Goal: Check status: Check status

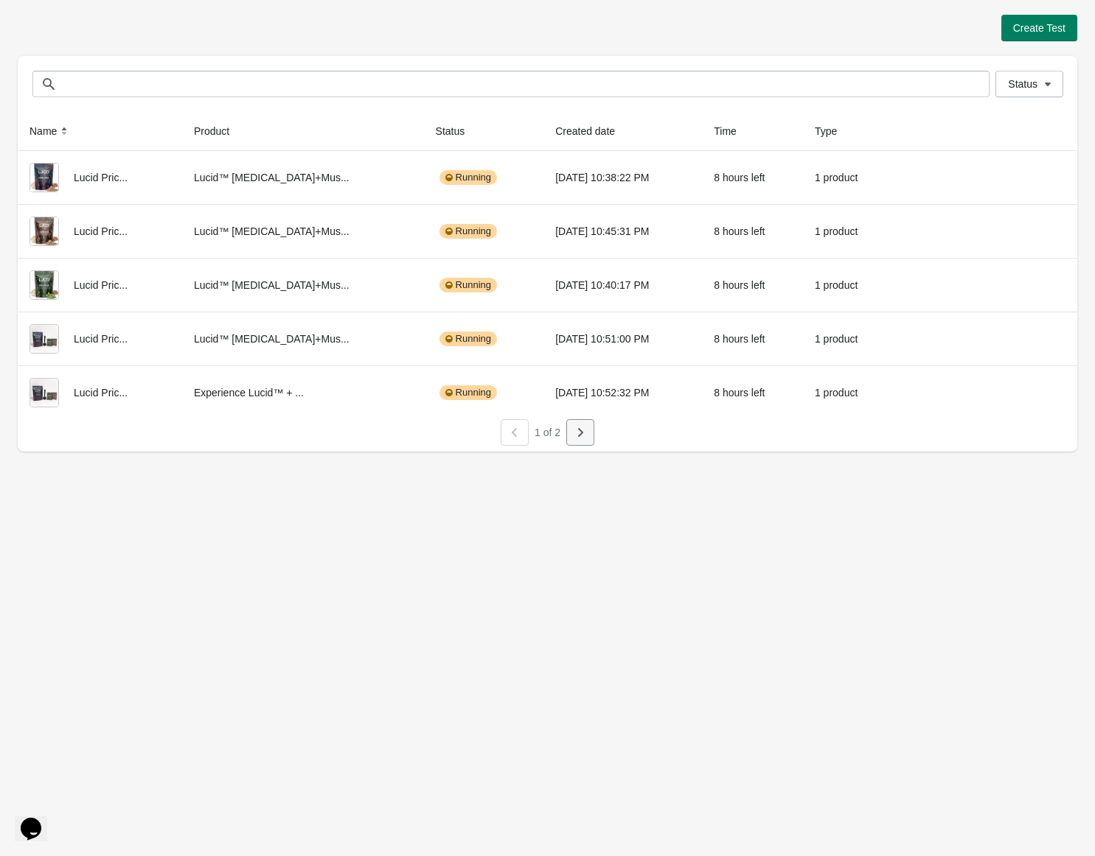
click at [585, 433] on icon "button" at bounding box center [580, 432] width 15 height 15
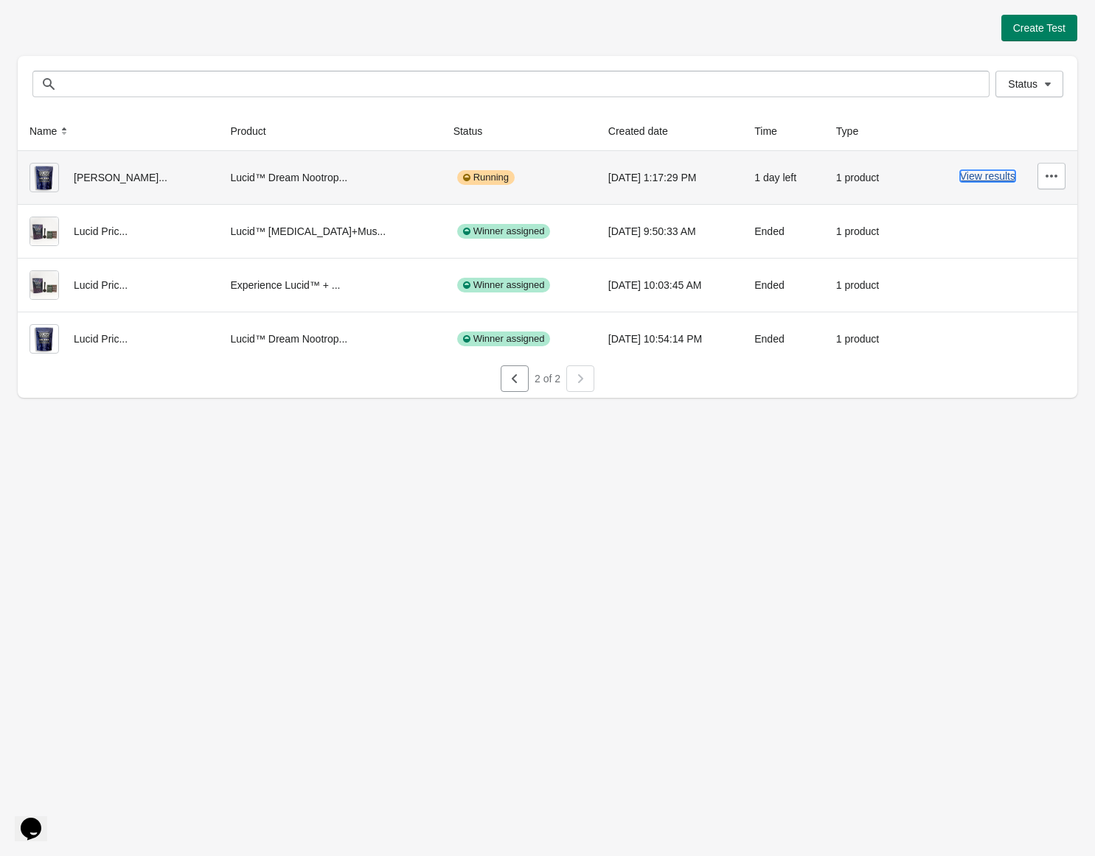
click at [976, 175] on button "View results" at bounding box center [987, 176] width 55 height 12
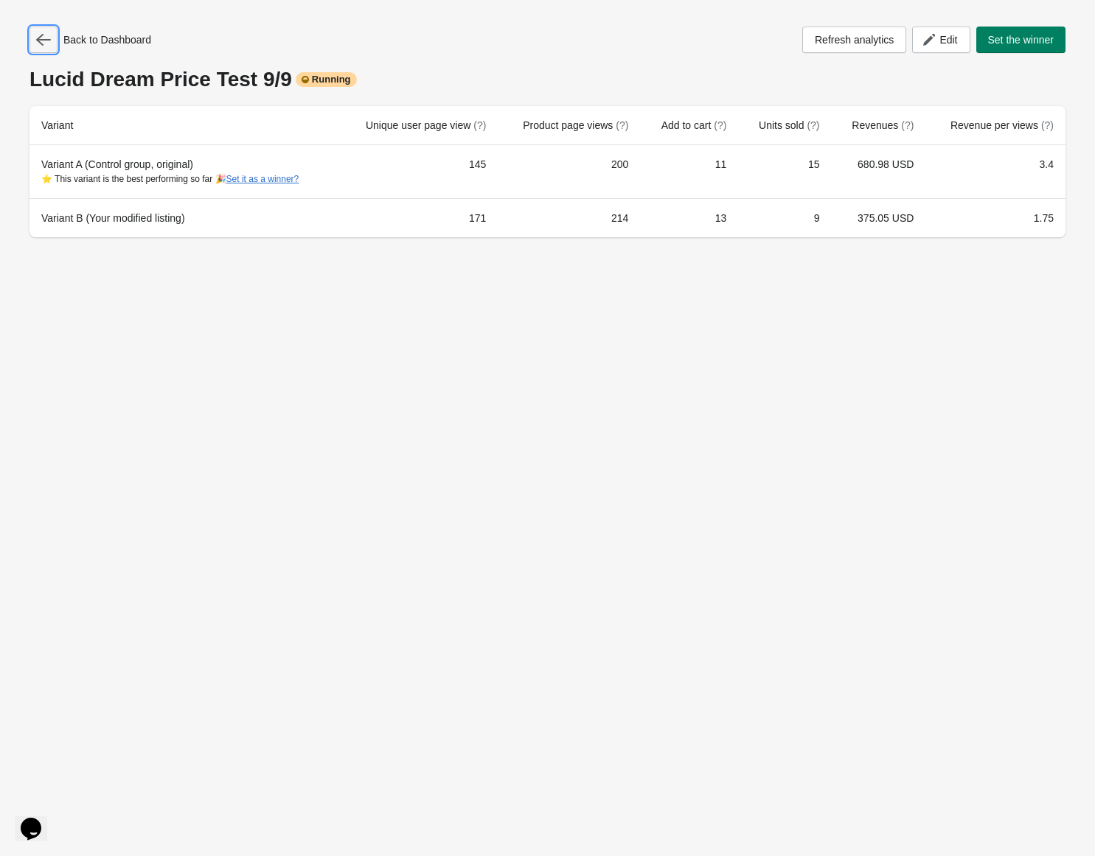
click at [49, 43] on icon "button" at bounding box center [43, 39] width 15 height 15
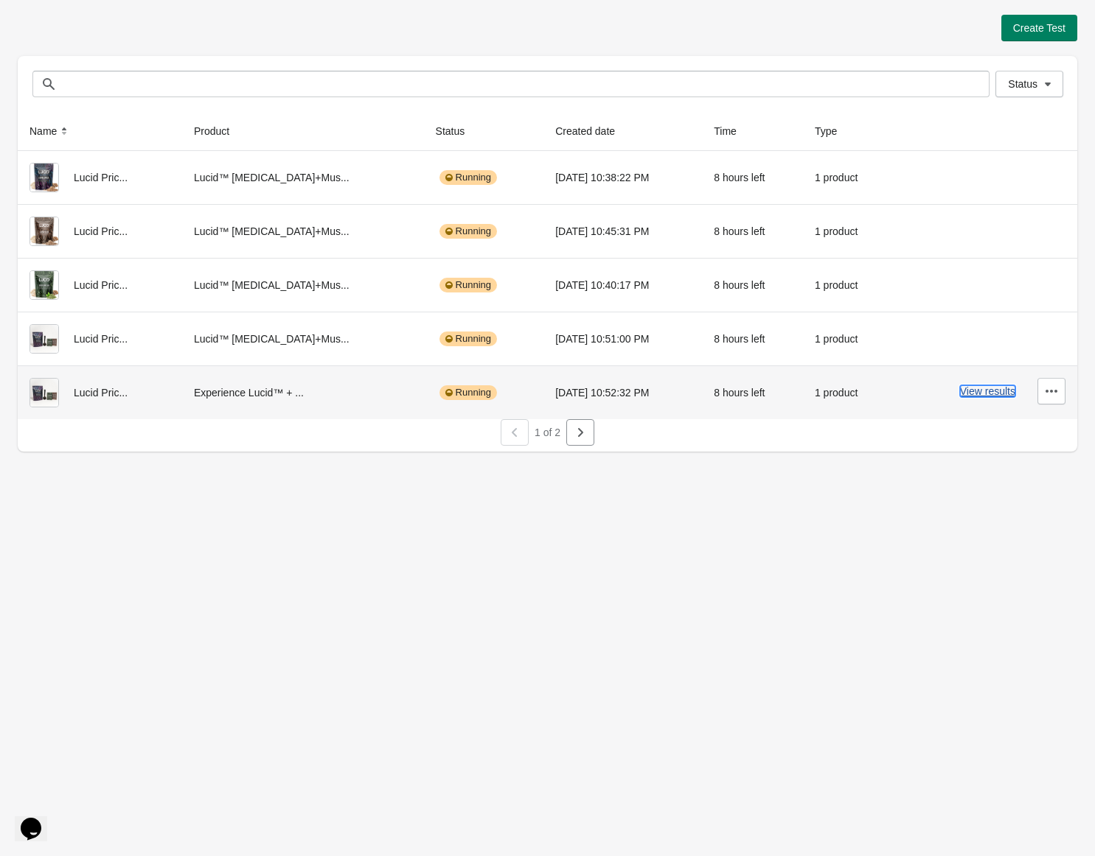
click at [976, 391] on button "View results" at bounding box center [987, 391] width 55 height 12
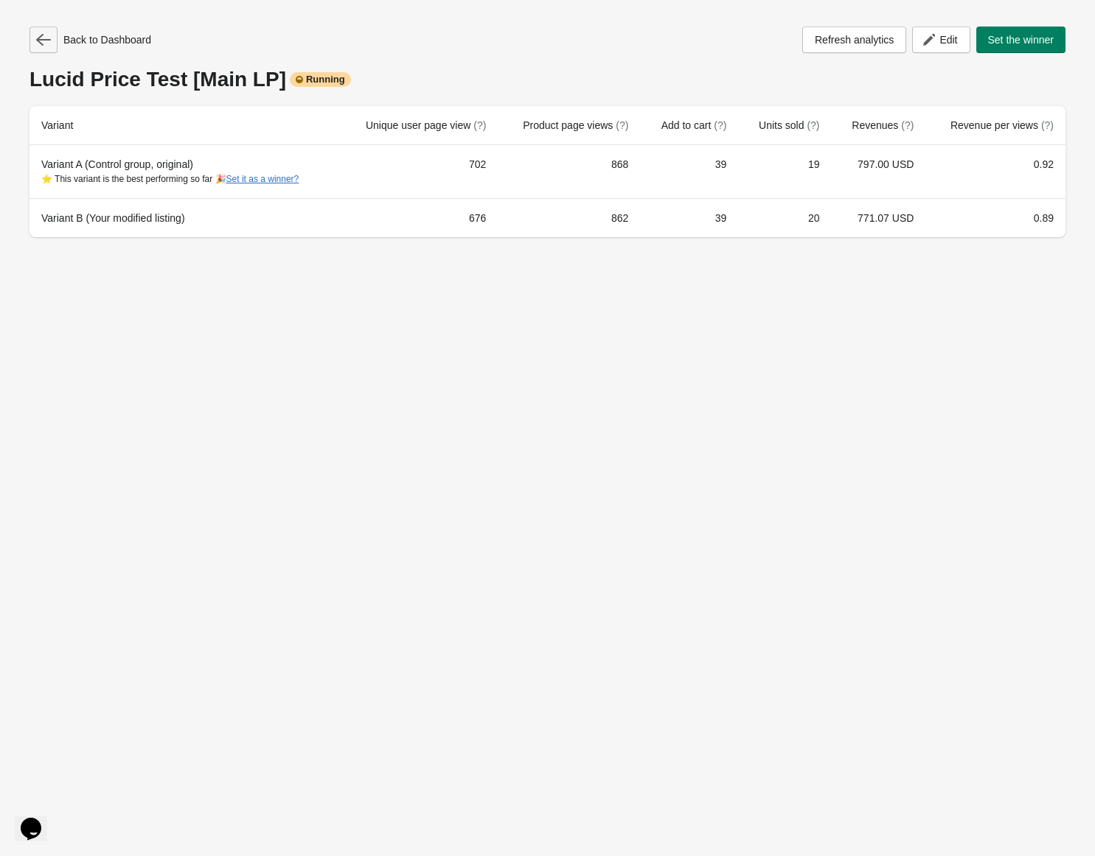
click at [44, 43] on icon "button" at bounding box center [43, 39] width 15 height 15
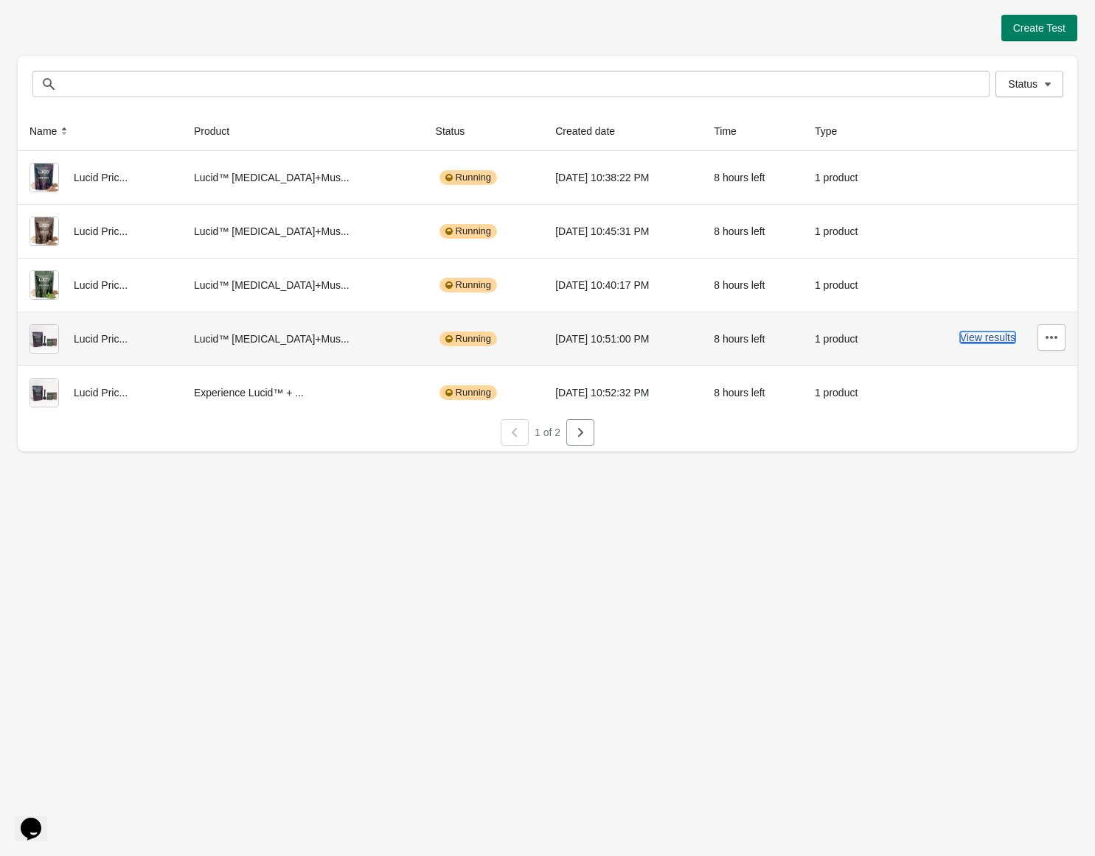
click at [975, 338] on button "View results" at bounding box center [987, 338] width 55 height 12
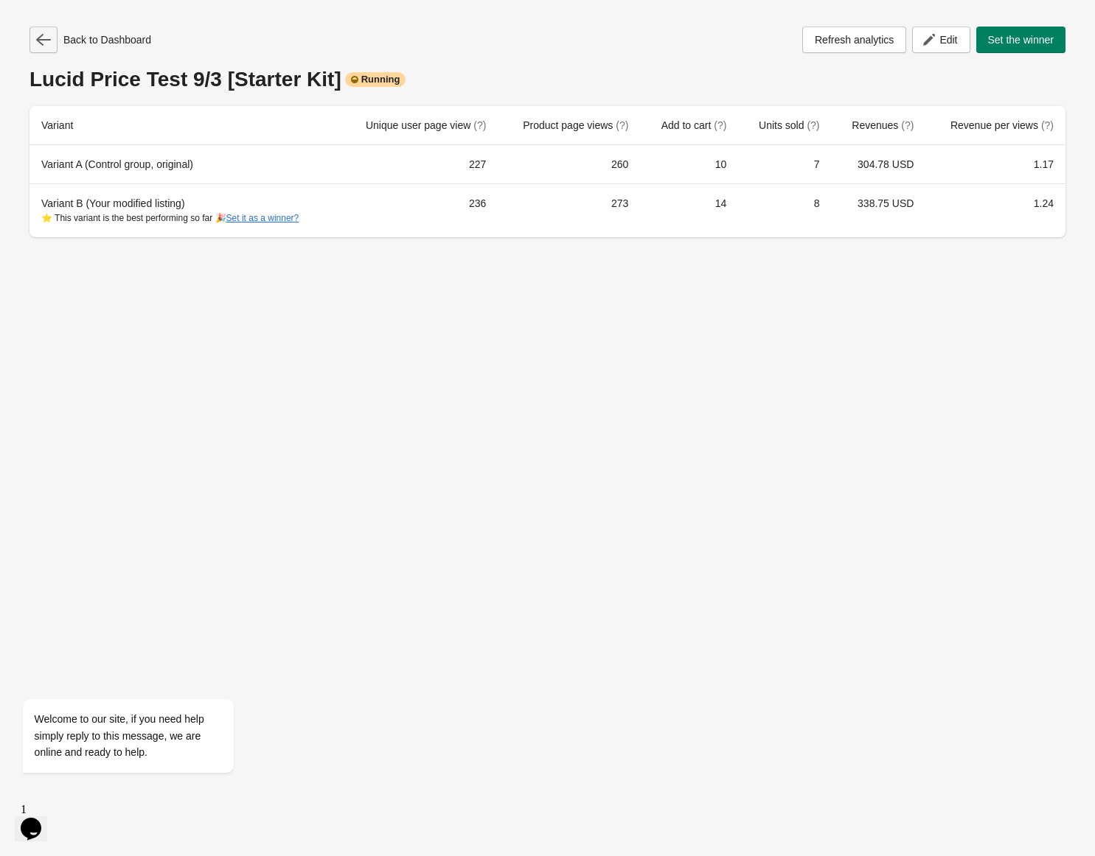
click at [45, 44] on icon "button" at bounding box center [43, 39] width 15 height 15
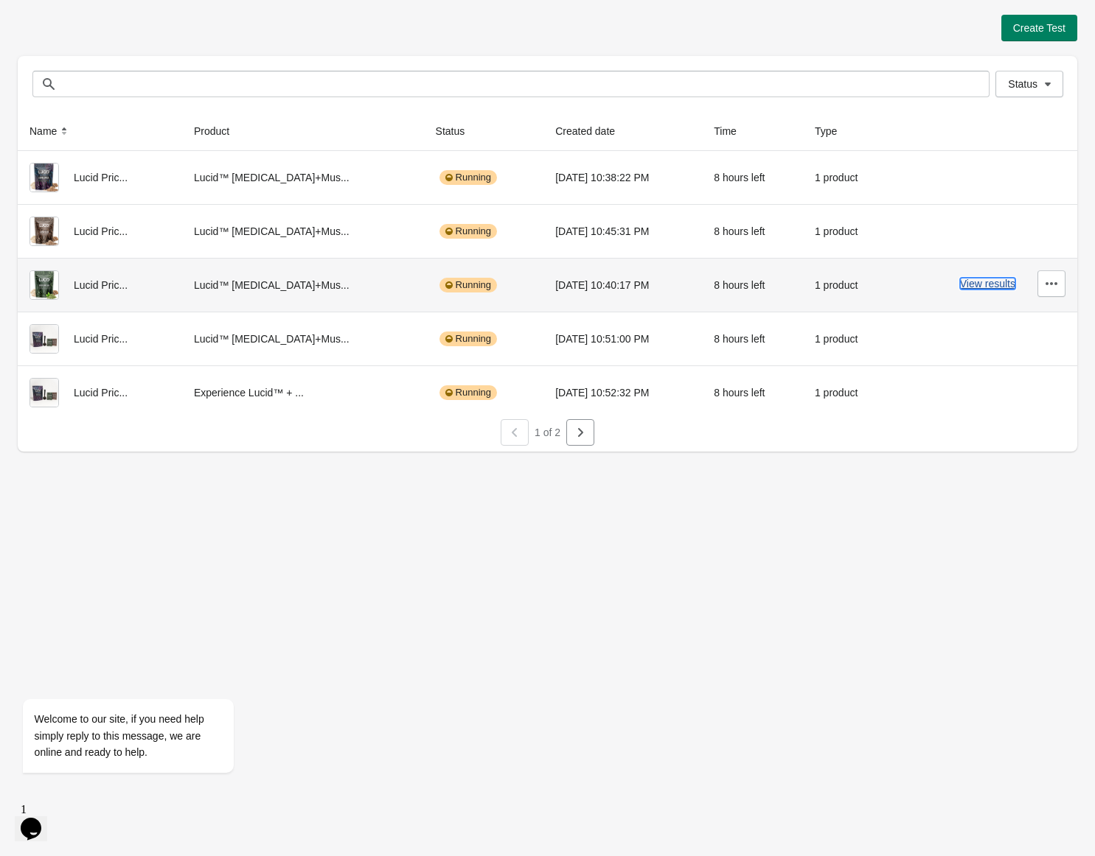
click at [969, 281] on button "View results" at bounding box center [987, 284] width 55 height 12
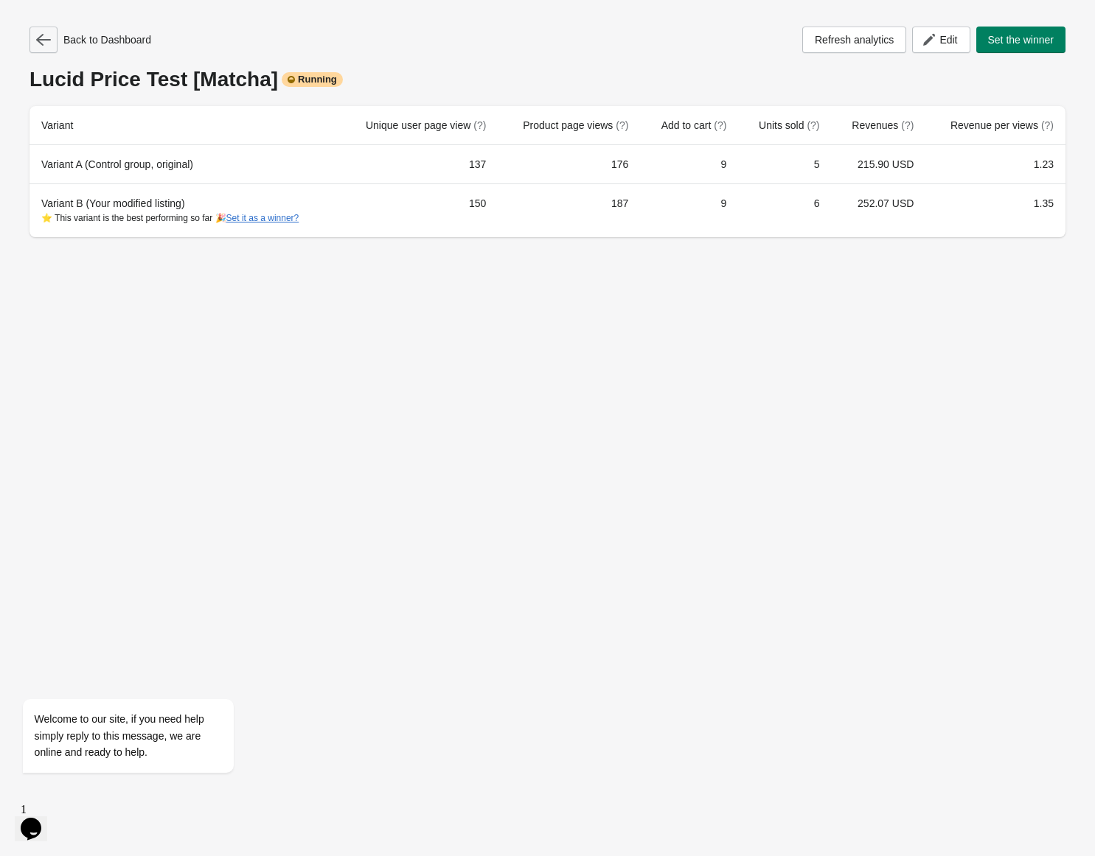
click at [53, 39] on button "button" at bounding box center [43, 40] width 28 height 27
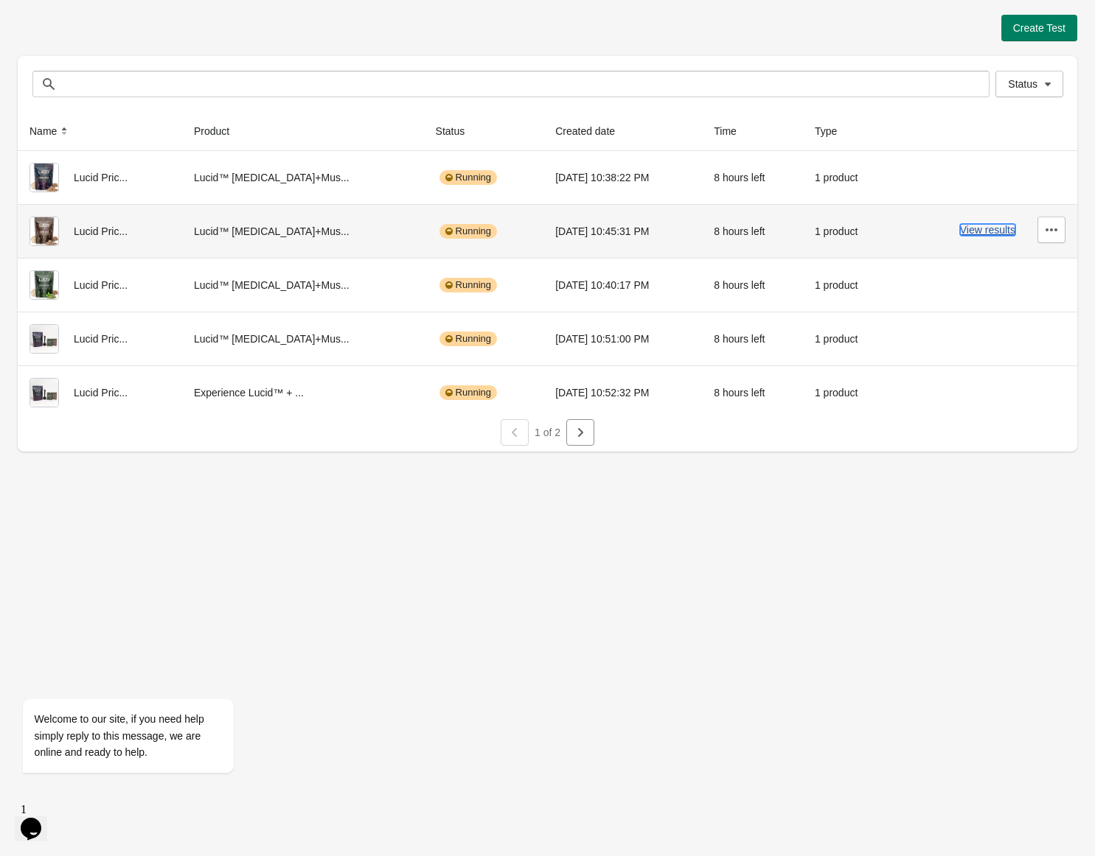
click at [962, 230] on button "View results" at bounding box center [987, 230] width 55 height 12
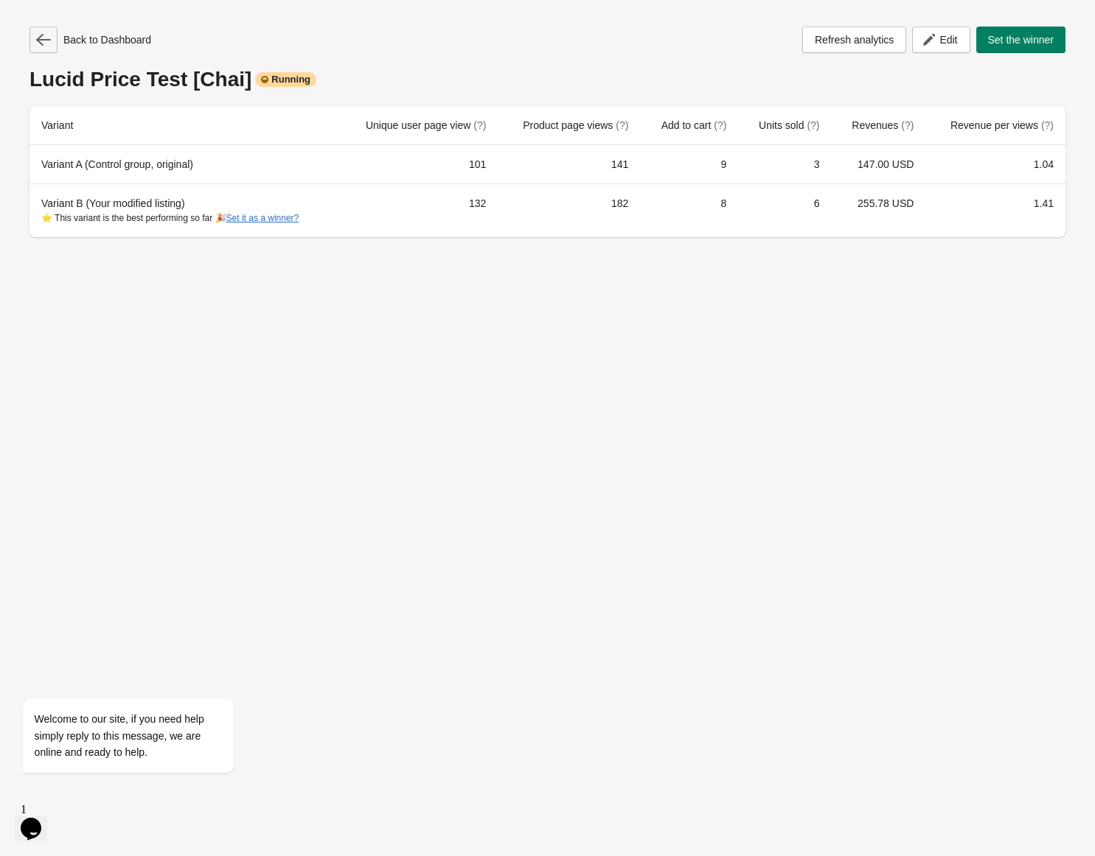
click at [50, 39] on icon "button" at bounding box center [43, 40] width 15 height 12
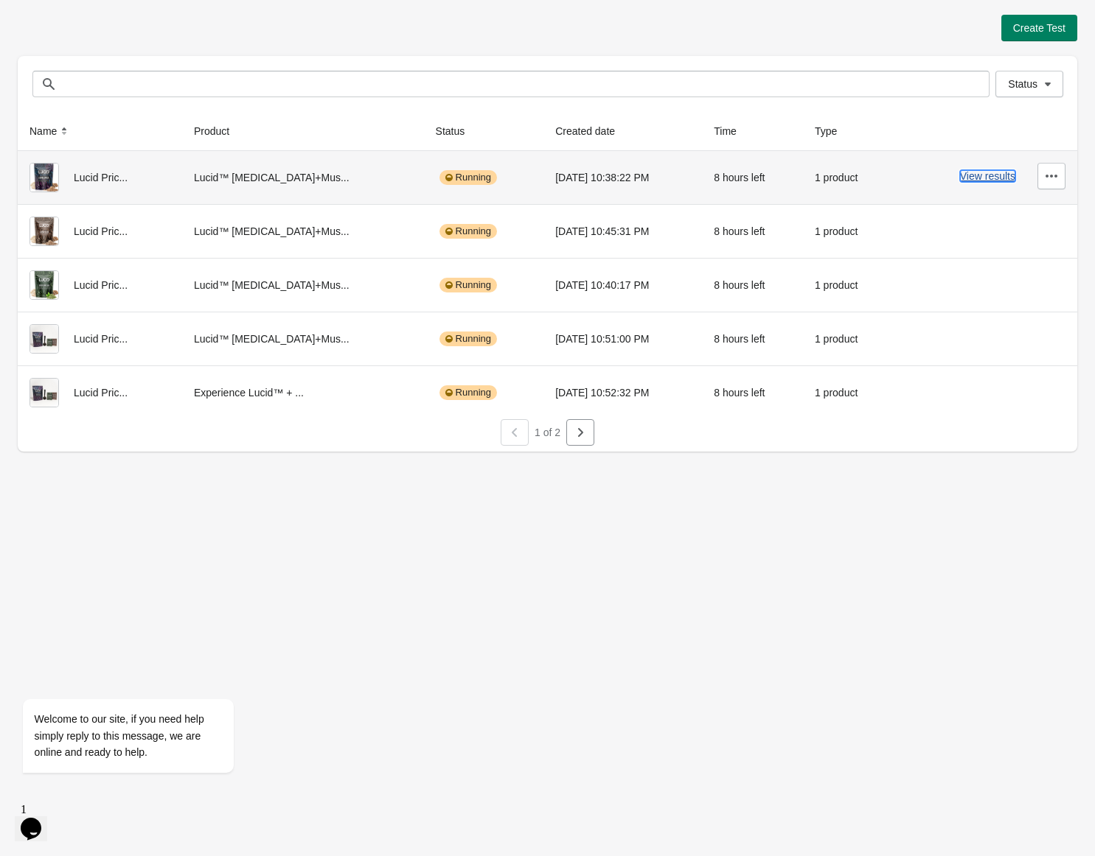
click at [998, 174] on button "View results" at bounding box center [987, 176] width 55 height 12
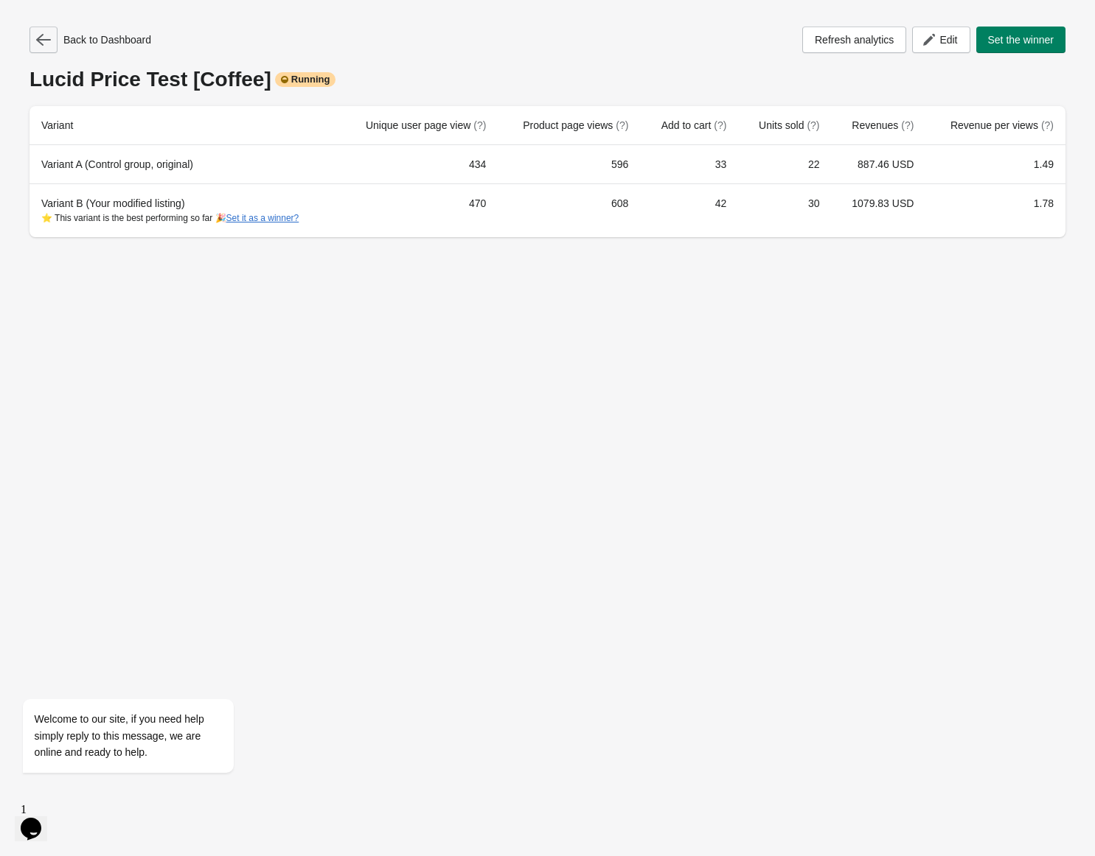
click at [45, 36] on icon "button" at bounding box center [43, 39] width 15 height 15
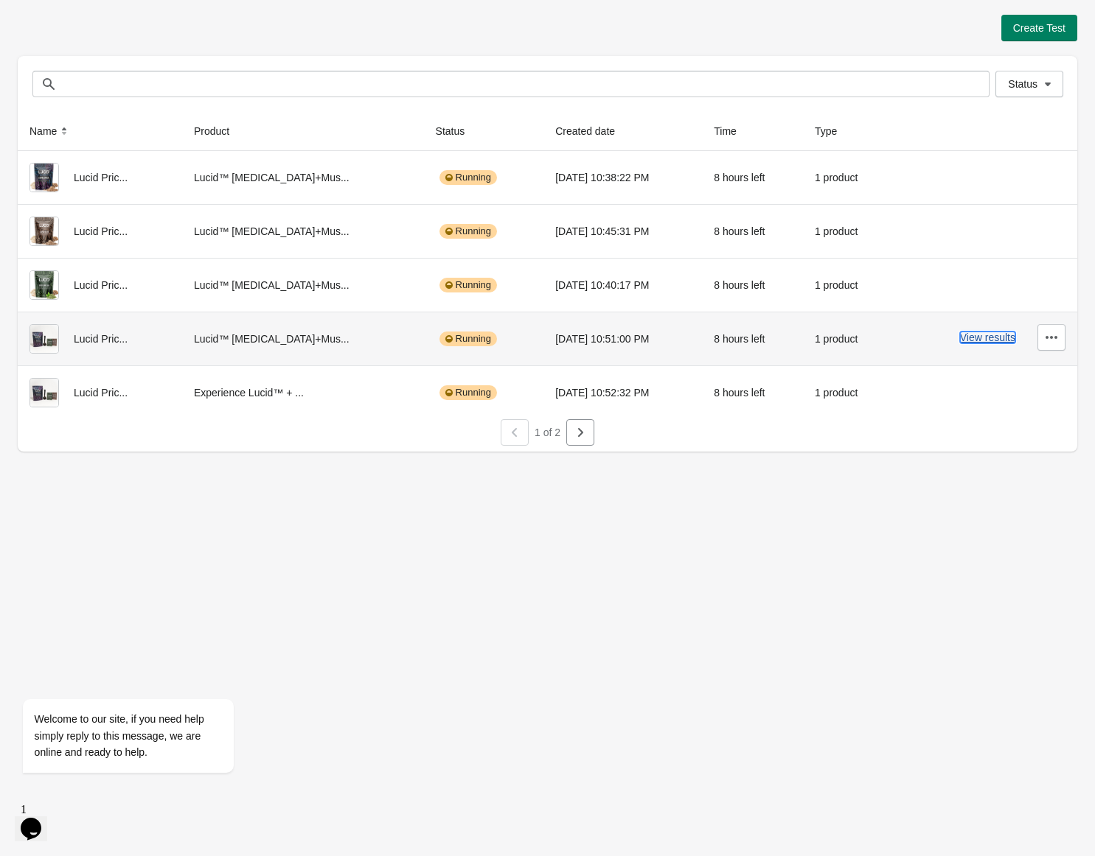
click at [990, 341] on button "View results" at bounding box center [987, 338] width 55 height 12
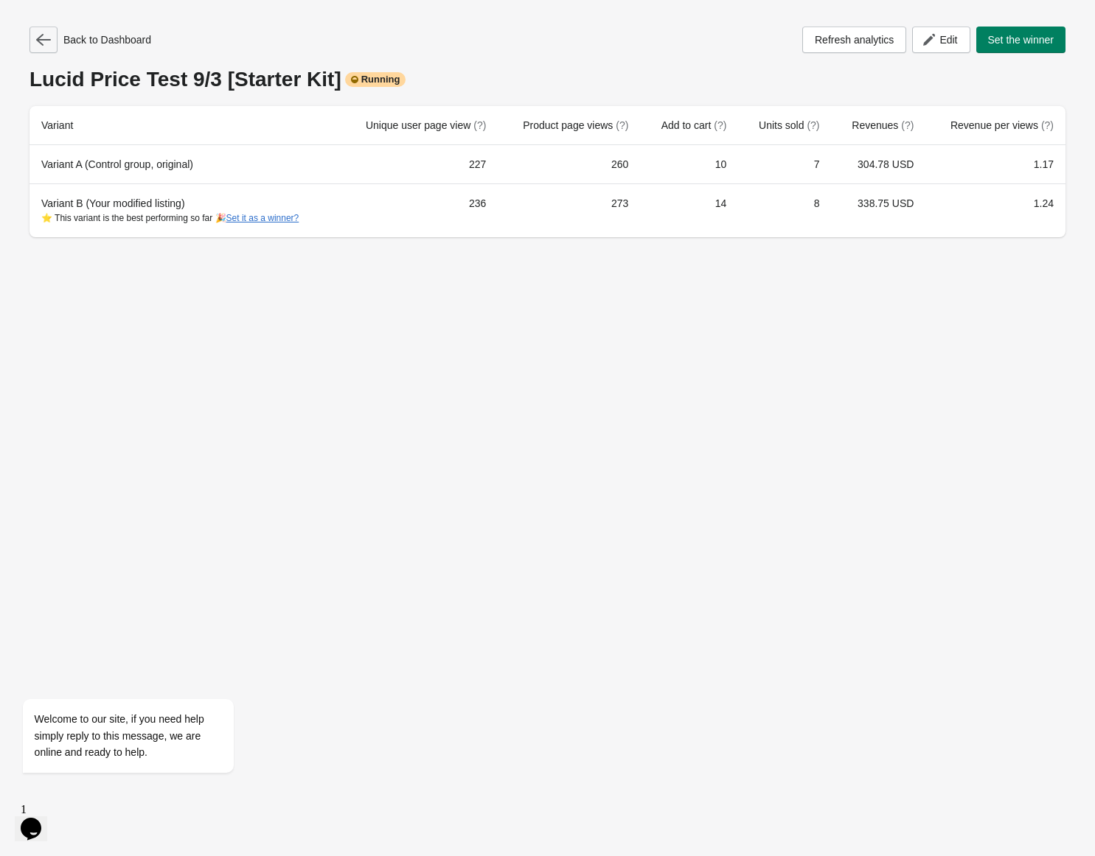
click at [45, 35] on icon "button" at bounding box center [43, 39] width 15 height 15
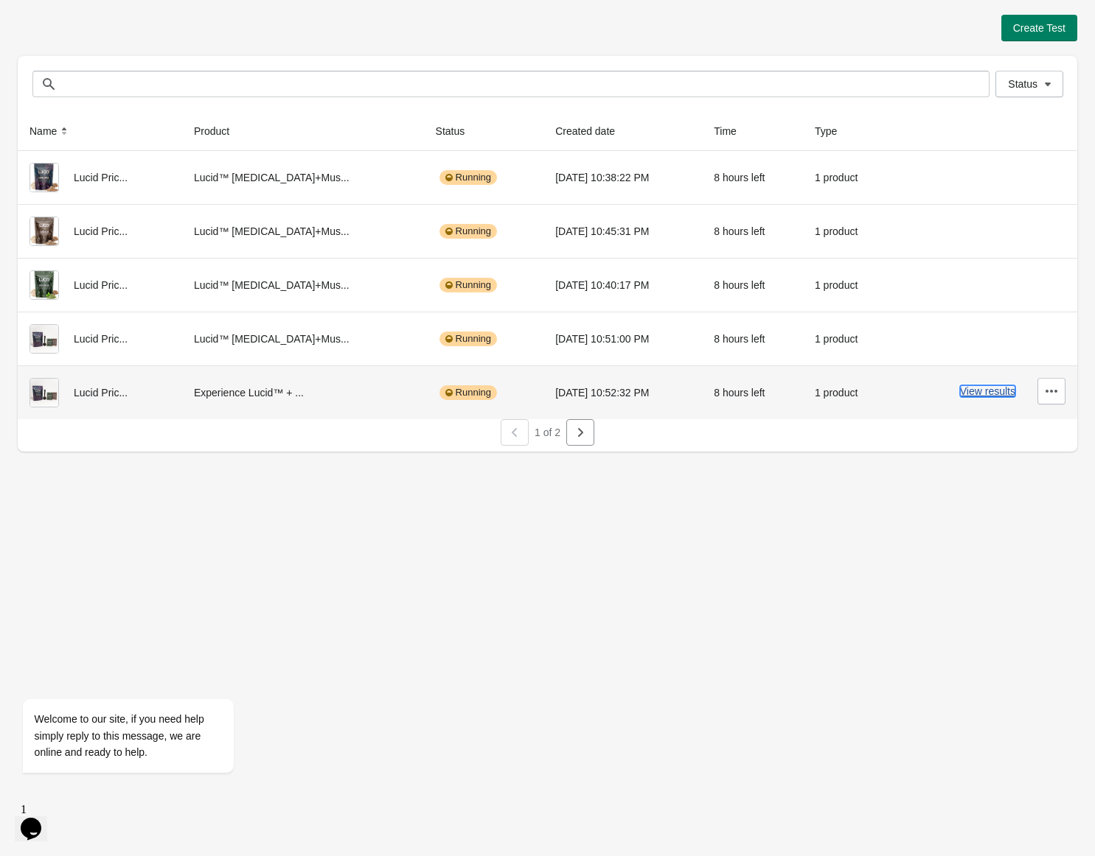
click at [989, 392] on button "View results" at bounding box center [987, 391] width 55 height 12
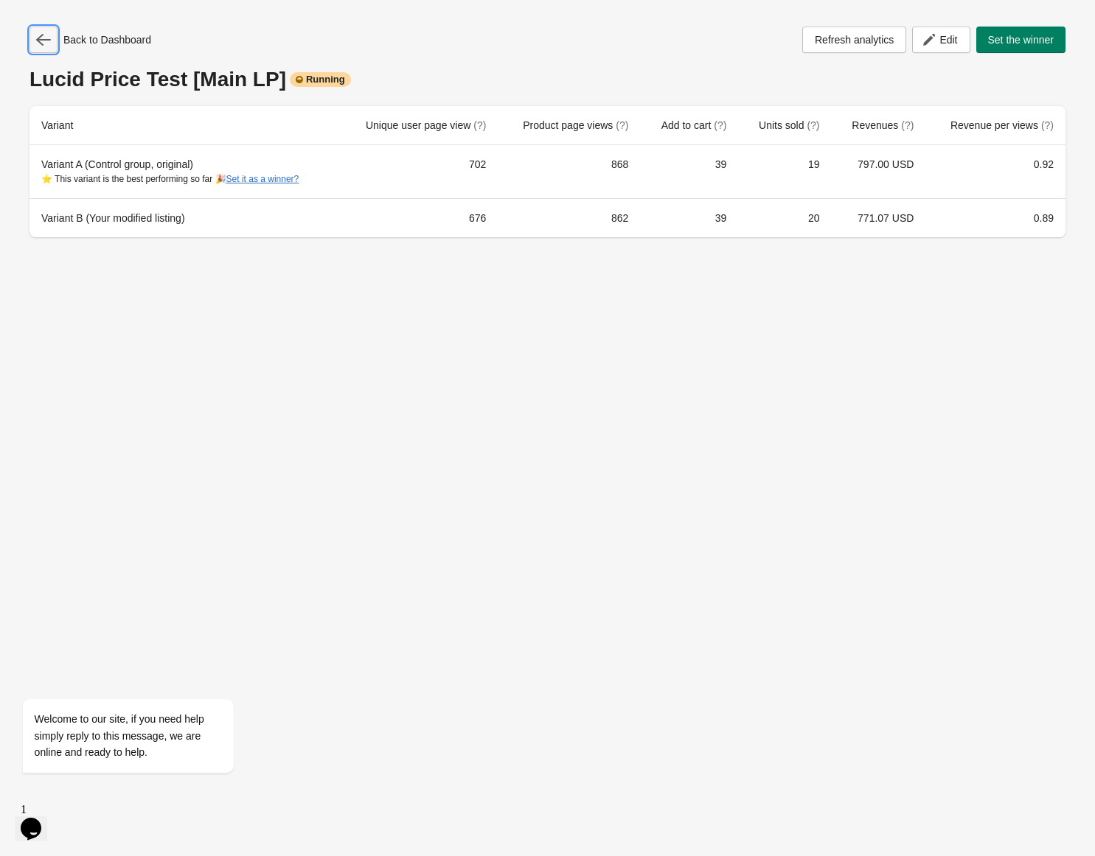
click at [55, 41] on button "button" at bounding box center [43, 40] width 28 height 27
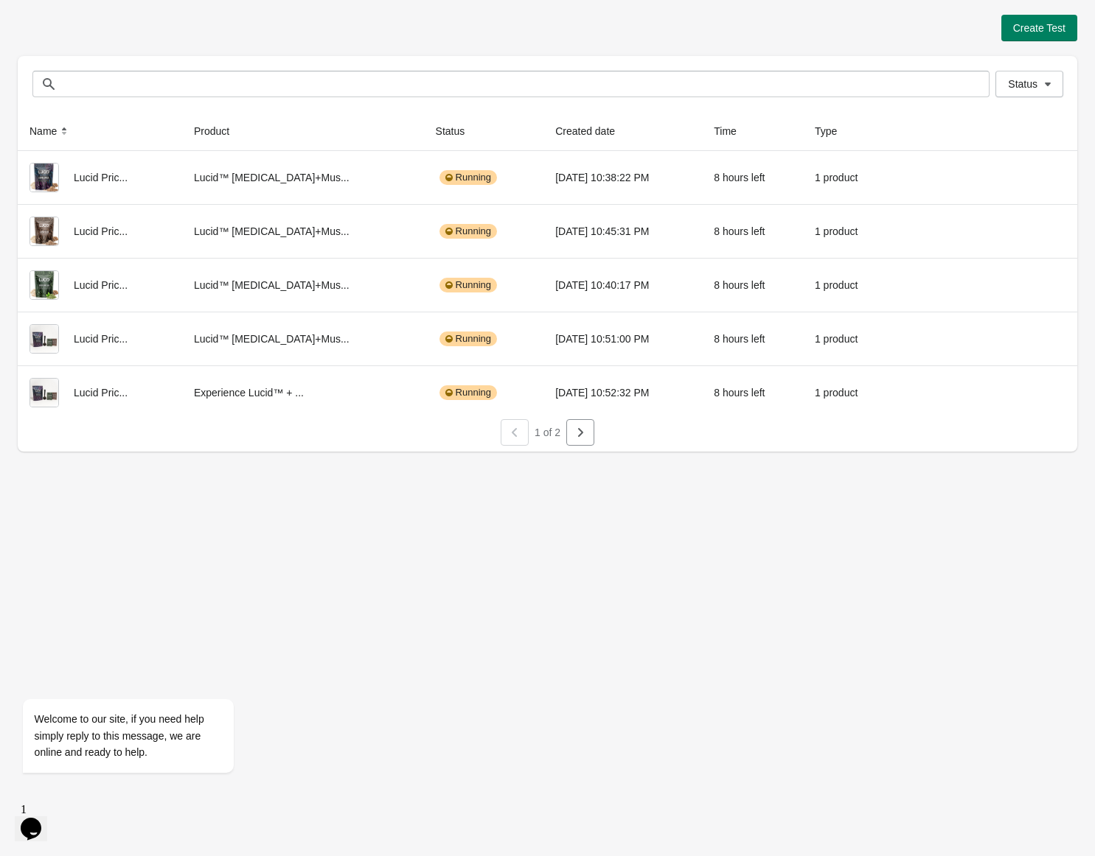
click at [156, 43] on div "Create Test Status Status Name Product Status Created date Time Type Lucid Pric…" at bounding box center [547, 233] width 1059 height 437
